Goal: Task Accomplishment & Management: Complete application form

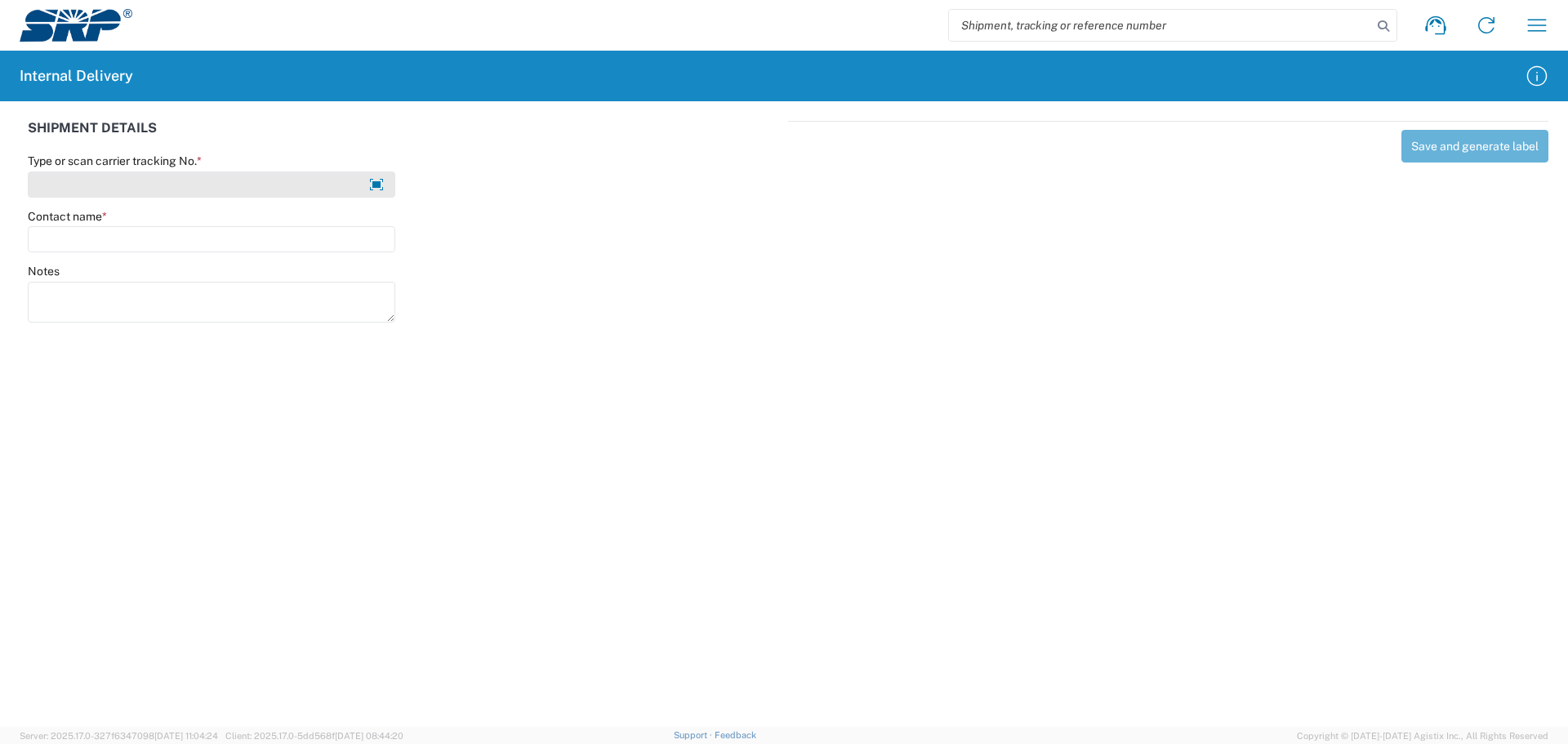
click at [136, 190] on input "Type or scan carrier tracking No. *" at bounding box center [211, 185] width 367 height 26
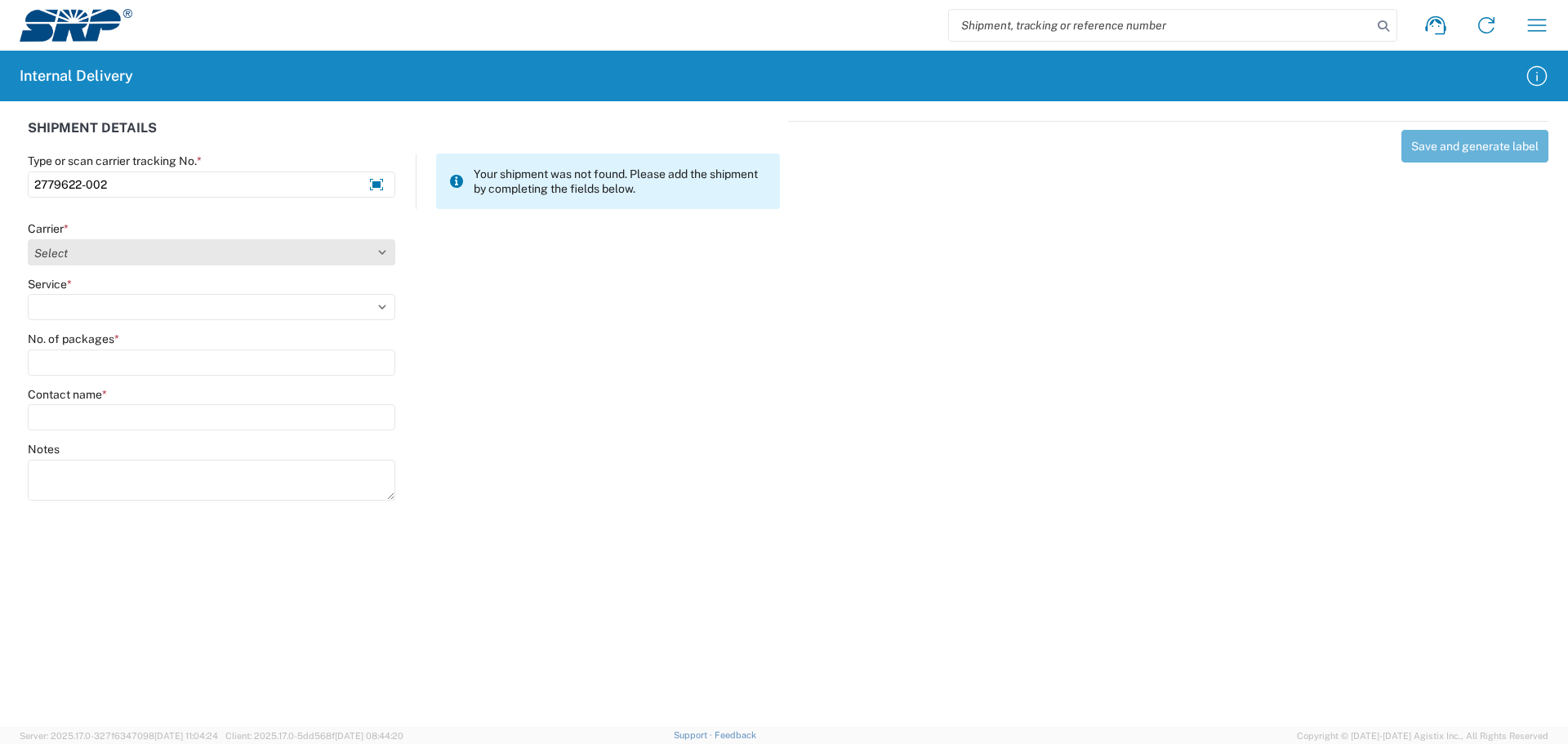
type input "2779622-002"
click at [107, 256] on select "Select Amazon Logistics ATI Trucking BC Dimerco Logistics Empire Southwest FedE…" at bounding box center [211, 252] width 367 height 26
select select "18714"
click at [28, 239] on select "Select Amazon Logistics ATI Trucking BC Dimerco Logistics Empire Southwest FedE…" at bounding box center [211, 252] width 367 height 26
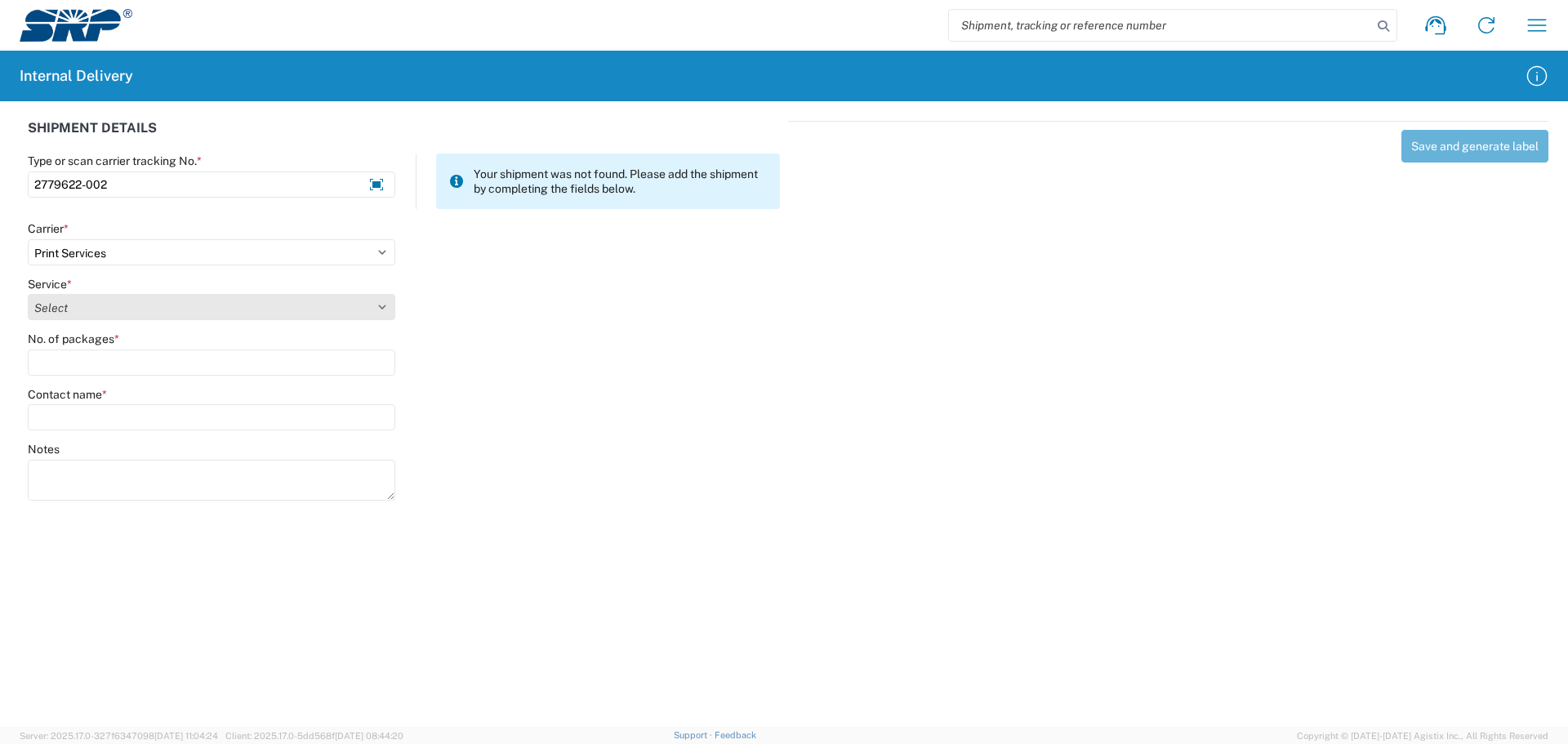
click at [114, 315] on select "Select Ground Inter-office" at bounding box center [211, 308] width 367 height 26
select select "35764"
click at [28, 294] on select "Select Ground Inter-office" at bounding box center [211, 308] width 367 height 26
click at [103, 367] on input "No. of packages *" at bounding box center [211, 363] width 367 height 26
type input "1"
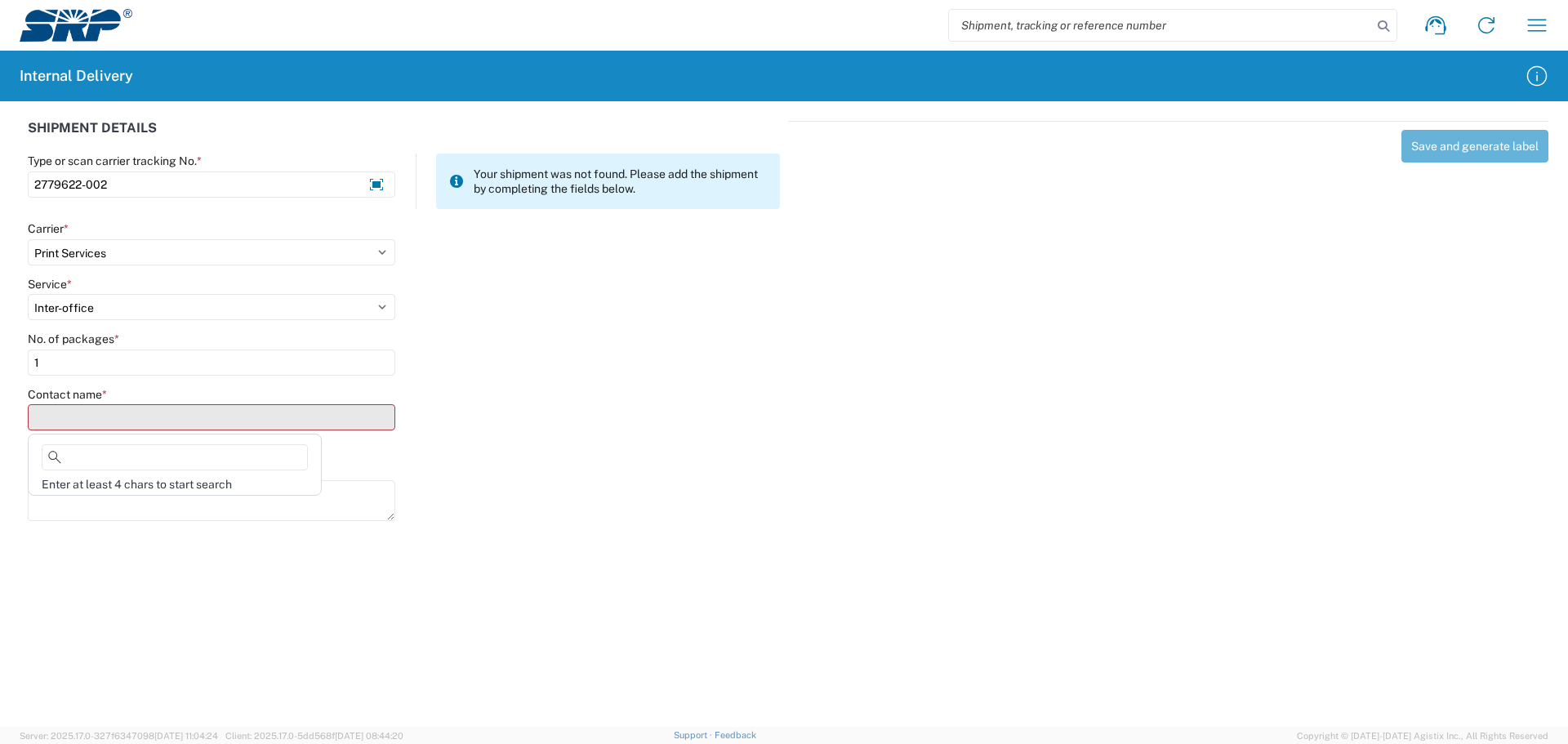
click at [127, 424] on input "Contact name *" at bounding box center [211, 418] width 367 height 26
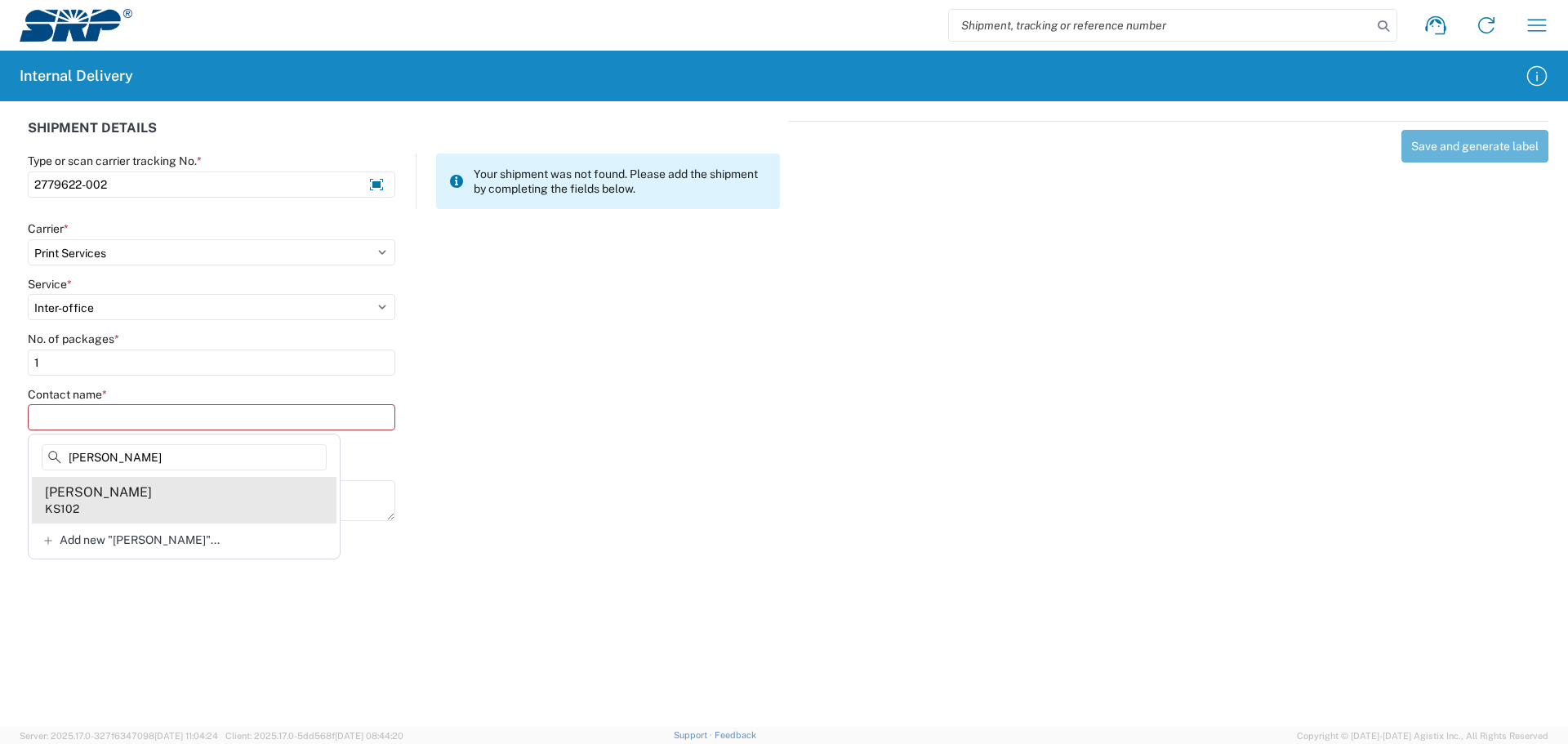
type input "[PERSON_NAME]"
click at [142, 501] on div "[PERSON_NAME]" at bounding box center [98, 492] width 107 height 18
type input "[PERSON_NAME]"
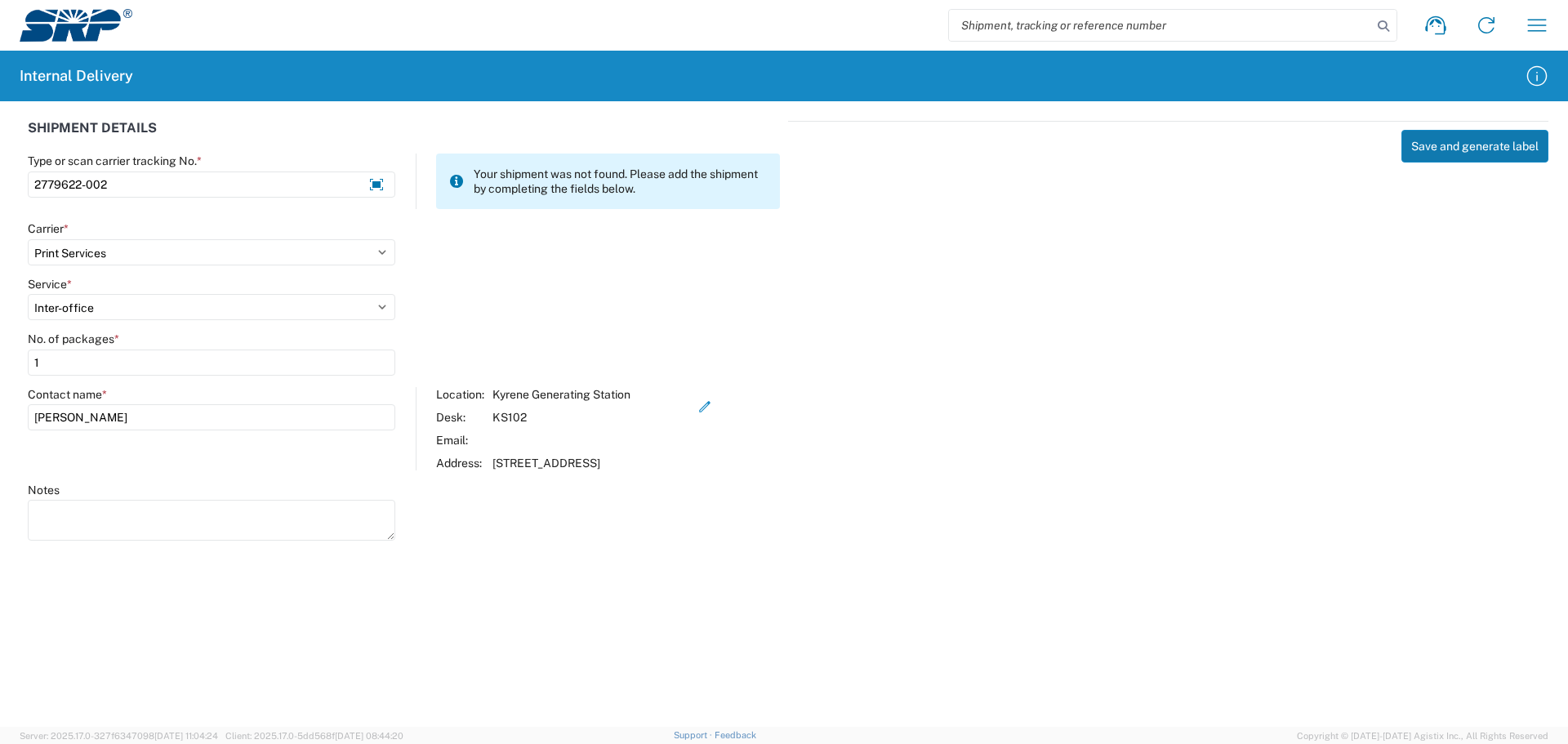
click at [1478, 144] on button "Save and generate label" at bounding box center [1475, 146] width 147 height 33
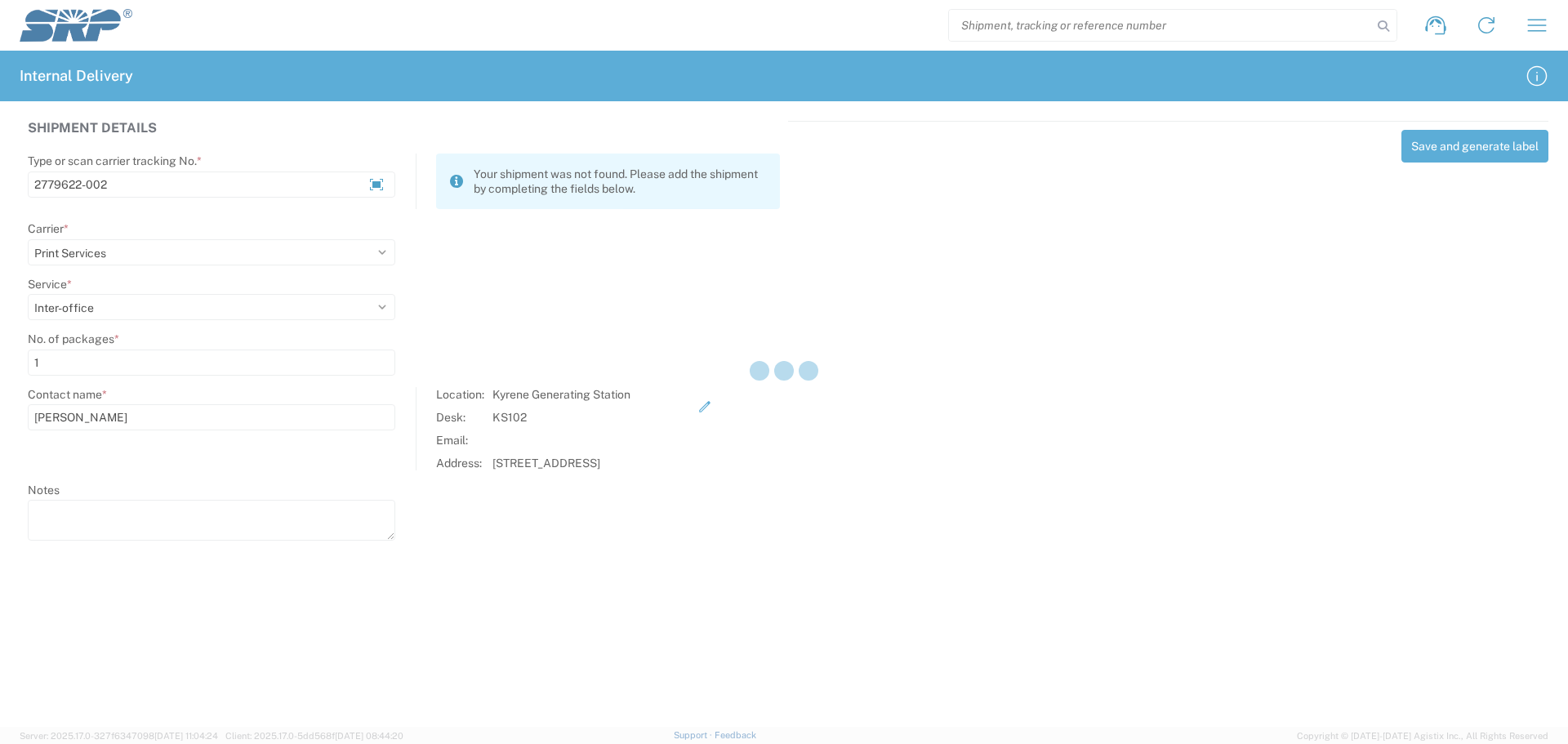
select select
